Goal: Task Accomplishment & Management: Manage account settings

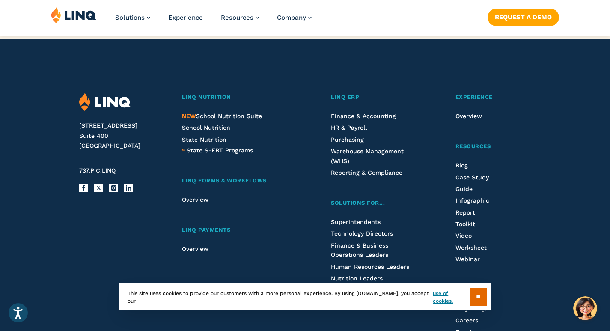
scroll to position [2182, 0]
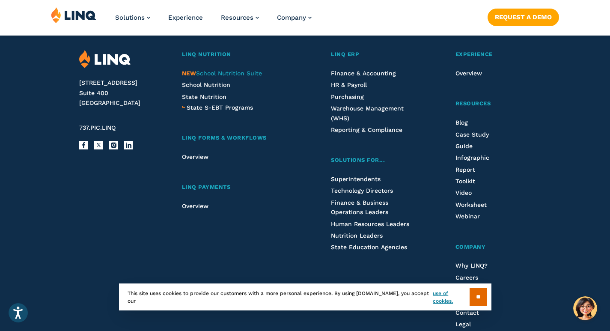
click at [218, 76] on span "NEW School Nutrition Suite" at bounding box center [222, 73] width 80 height 7
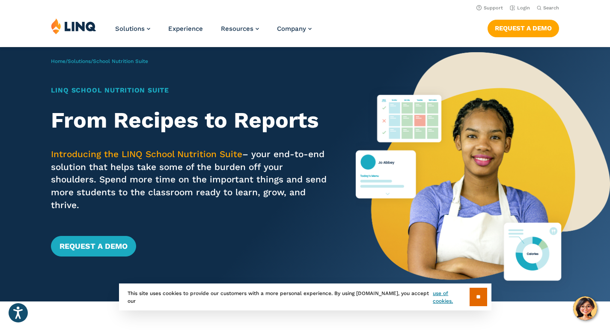
click at [80, 24] on img at bounding box center [73, 26] width 45 height 16
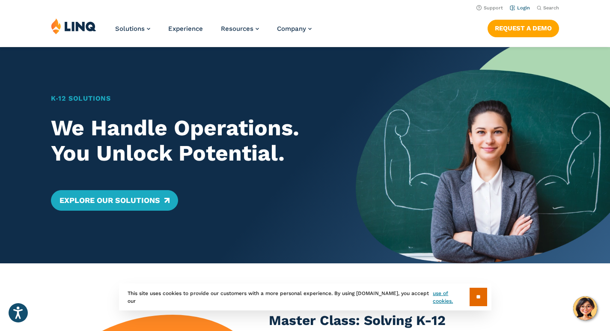
click at [522, 7] on link "Login" at bounding box center [520, 8] width 20 height 6
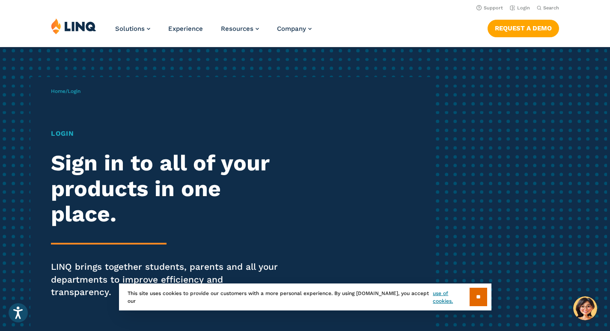
click at [63, 134] on h1 "Login" at bounding box center [168, 133] width 235 height 10
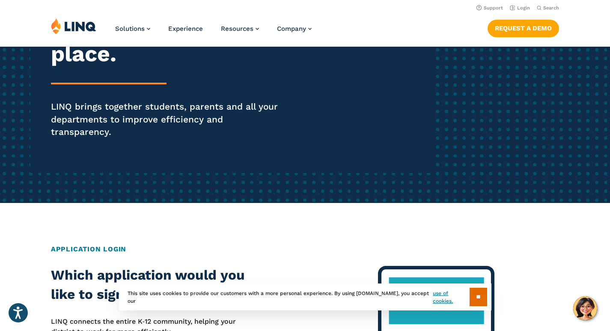
scroll to position [43, 0]
